Goal: Task Accomplishment & Management: Manage account settings

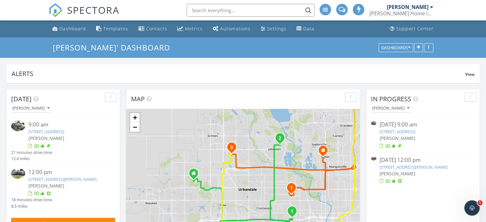
click at [394, 132] on link "901 40th St, Des Moines, IA 50312" at bounding box center [398, 132] width 36 height 6
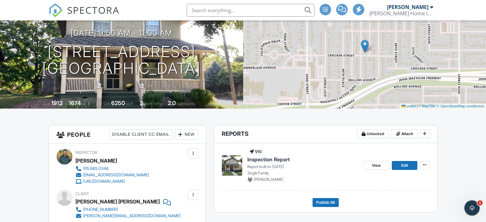
scroll to position [72, 0]
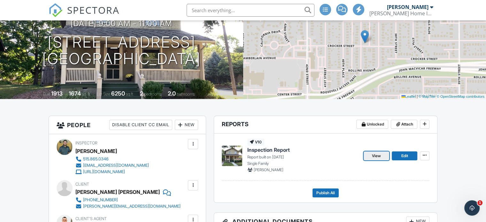
click at [380, 158] on span "View" at bounding box center [376, 156] width 9 height 6
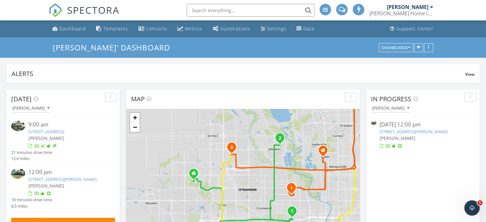
click at [409, 130] on link "5204 NW 64th Pl , Johnston, IA 50131" at bounding box center [414, 132] width 68 height 6
